Goal: Task Accomplishment & Management: Manage account settings

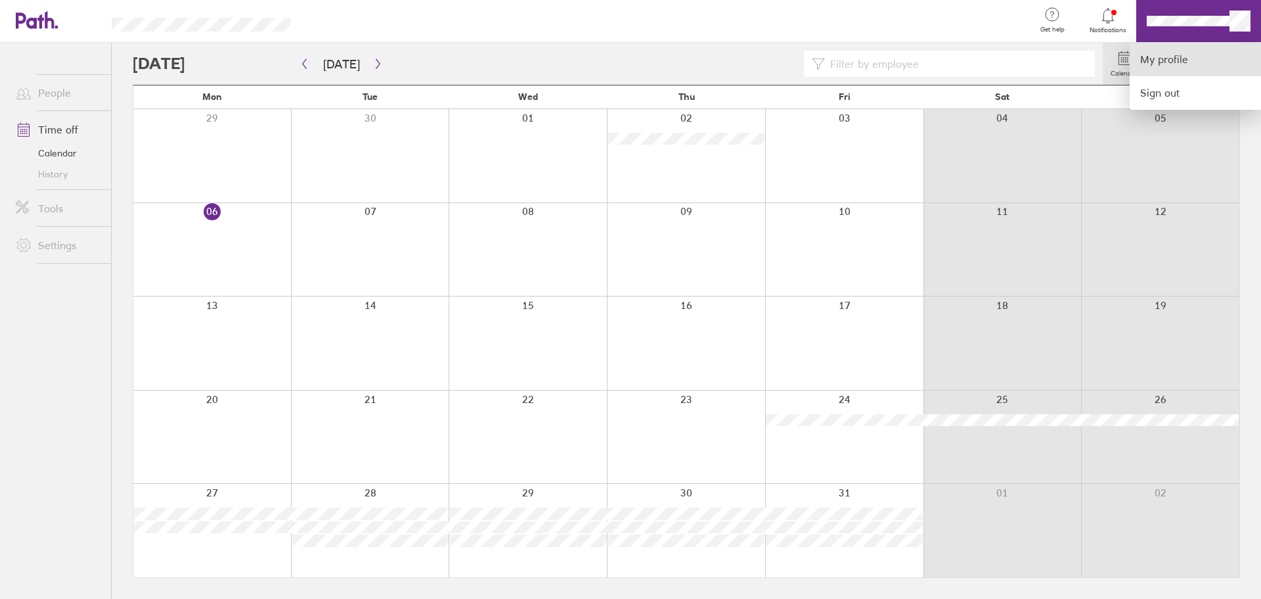
click at [1202, 63] on link "My profile" at bounding box center [1195, 60] width 131 height 34
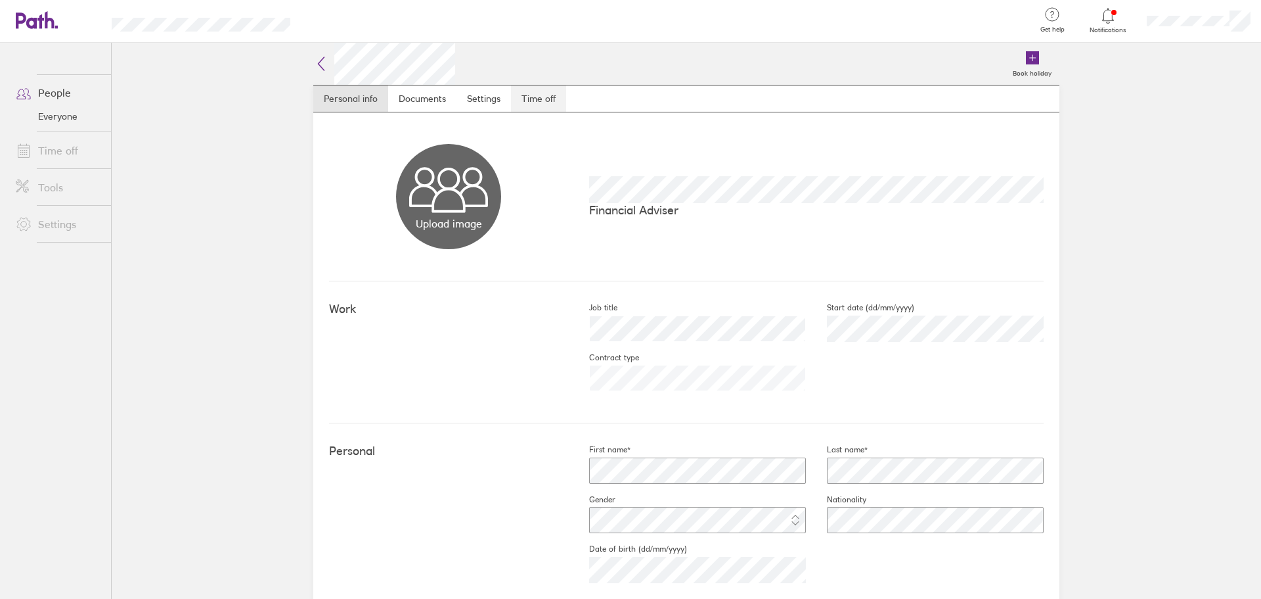
click at [522, 97] on link "Time off" at bounding box center [538, 98] width 55 height 26
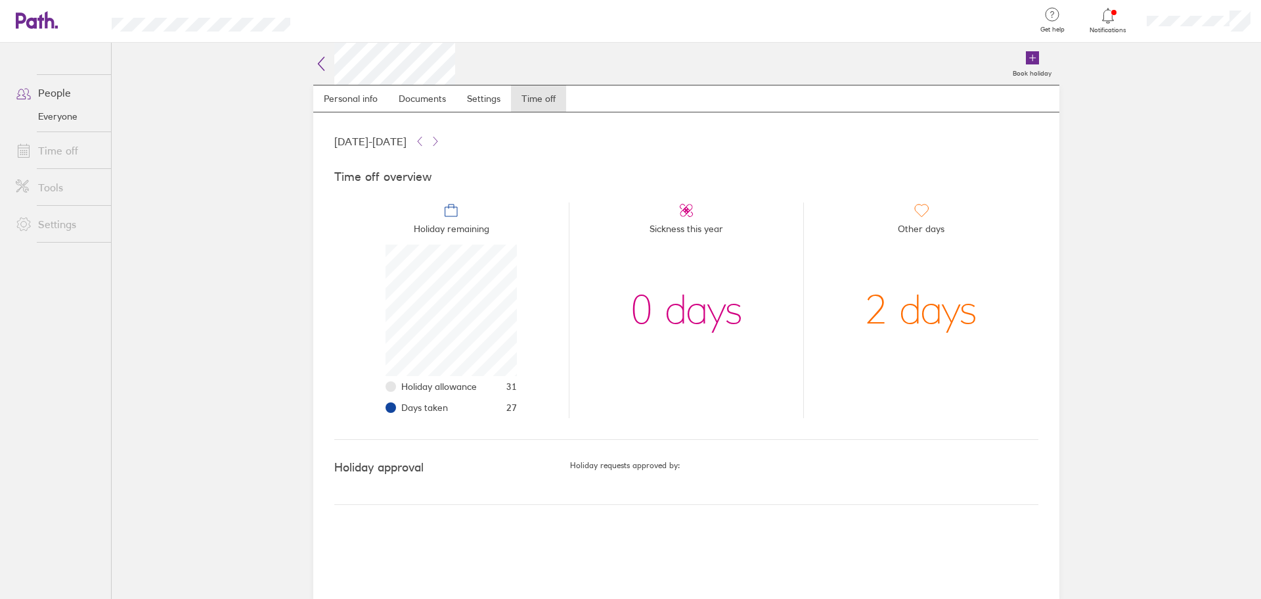
scroll to position [131, 131]
click at [1154, 260] on main "Book holiday Personal info Documents Settings Time off [DATE] - [DATE] Time off…" at bounding box center [687, 321] width 1150 height 556
